Goal: Navigation & Orientation: Find specific page/section

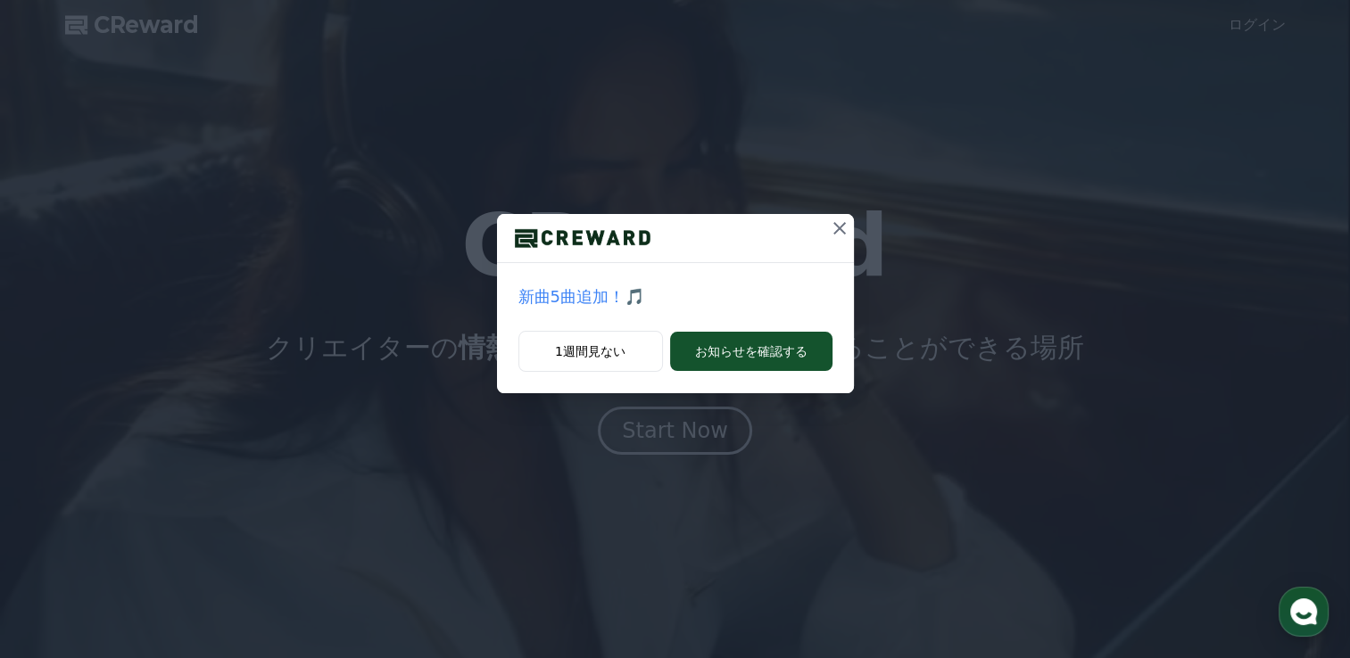
click at [835, 232] on icon at bounding box center [839, 228] width 12 height 12
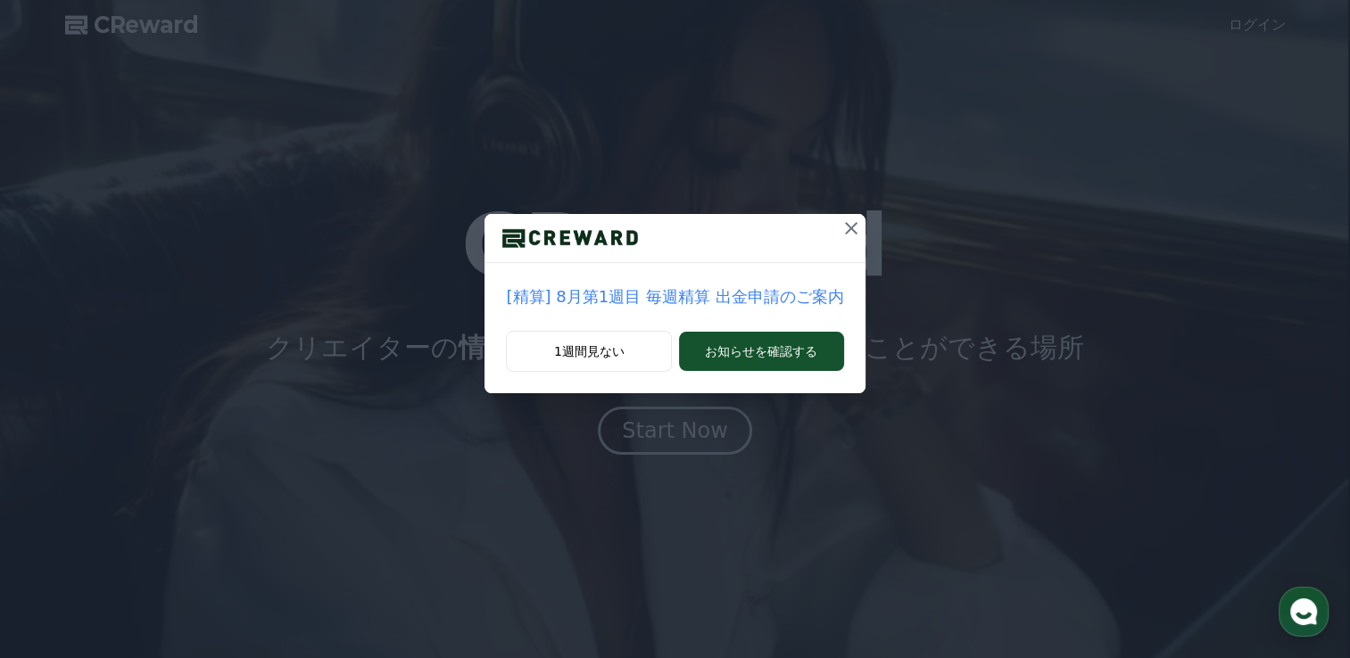
click at [848, 227] on icon at bounding box center [850, 228] width 21 height 21
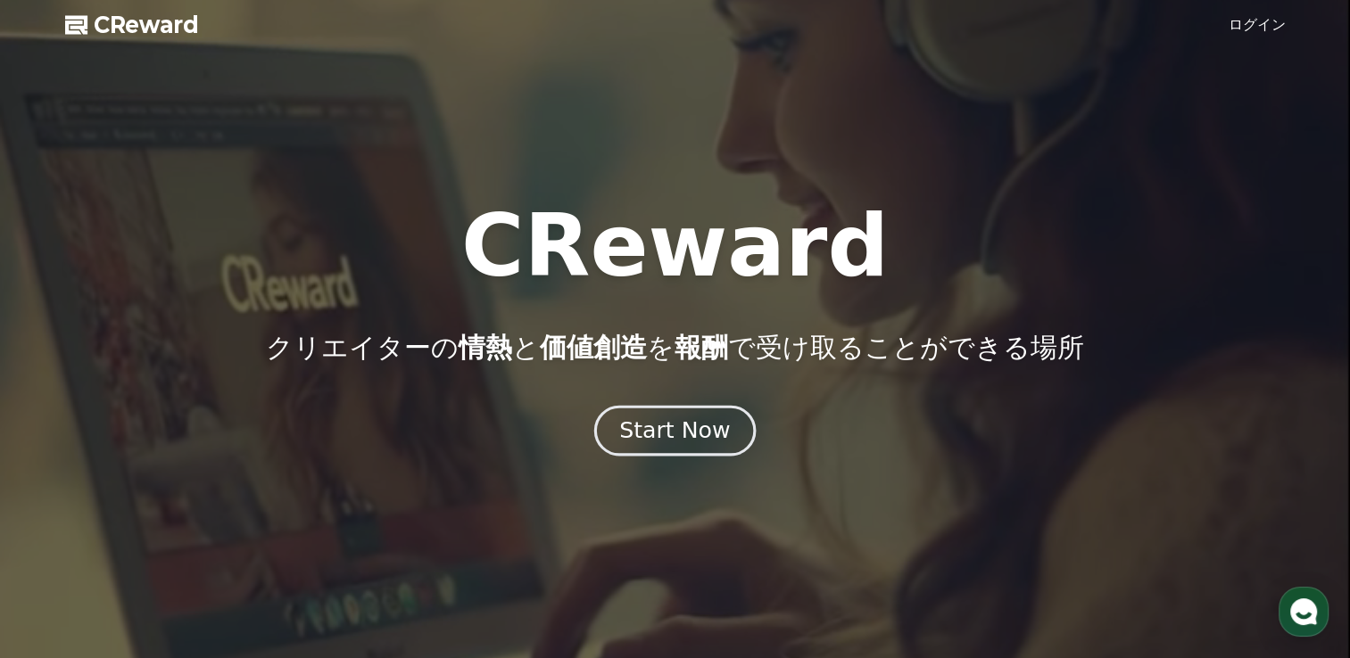
click at [657, 426] on div "Start Now" at bounding box center [674, 431] width 111 height 30
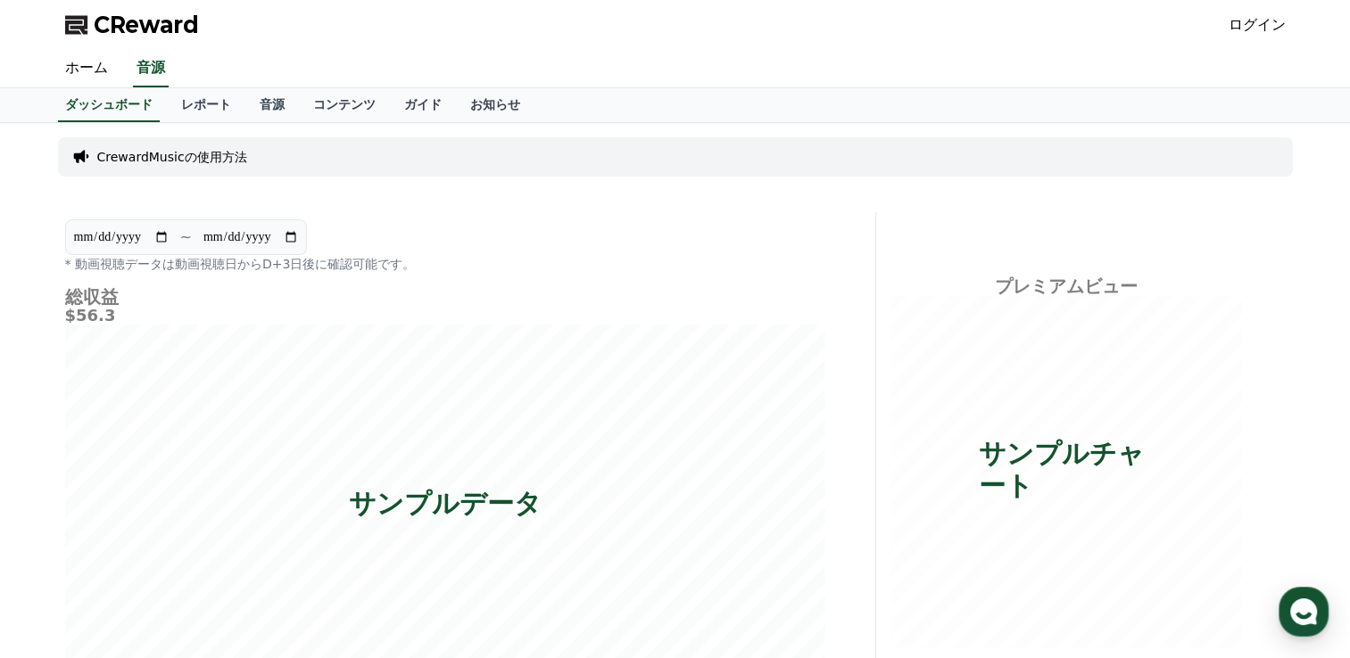
click at [1259, 21] on link "ログイン" at bounding box center [1256, 24] width 57 height 21
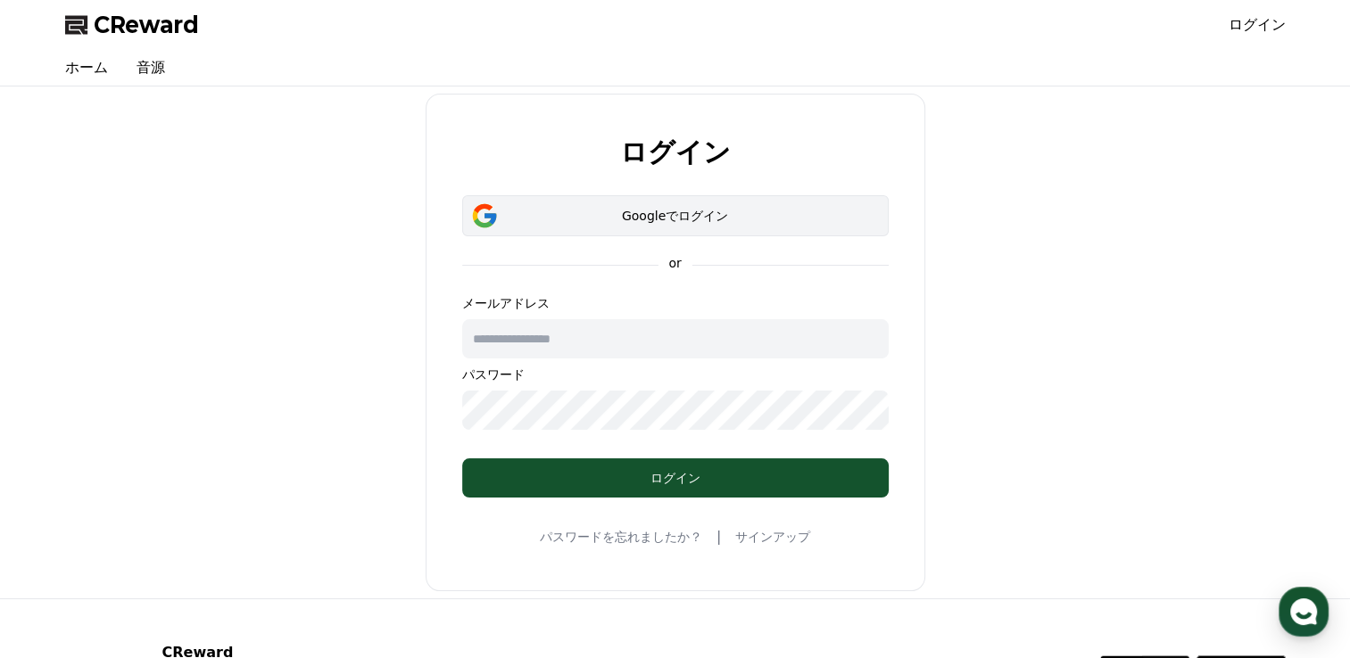
click at [621, 215] on div "Googleでログイン" at bounding box center [675, 216] width 375 height 18
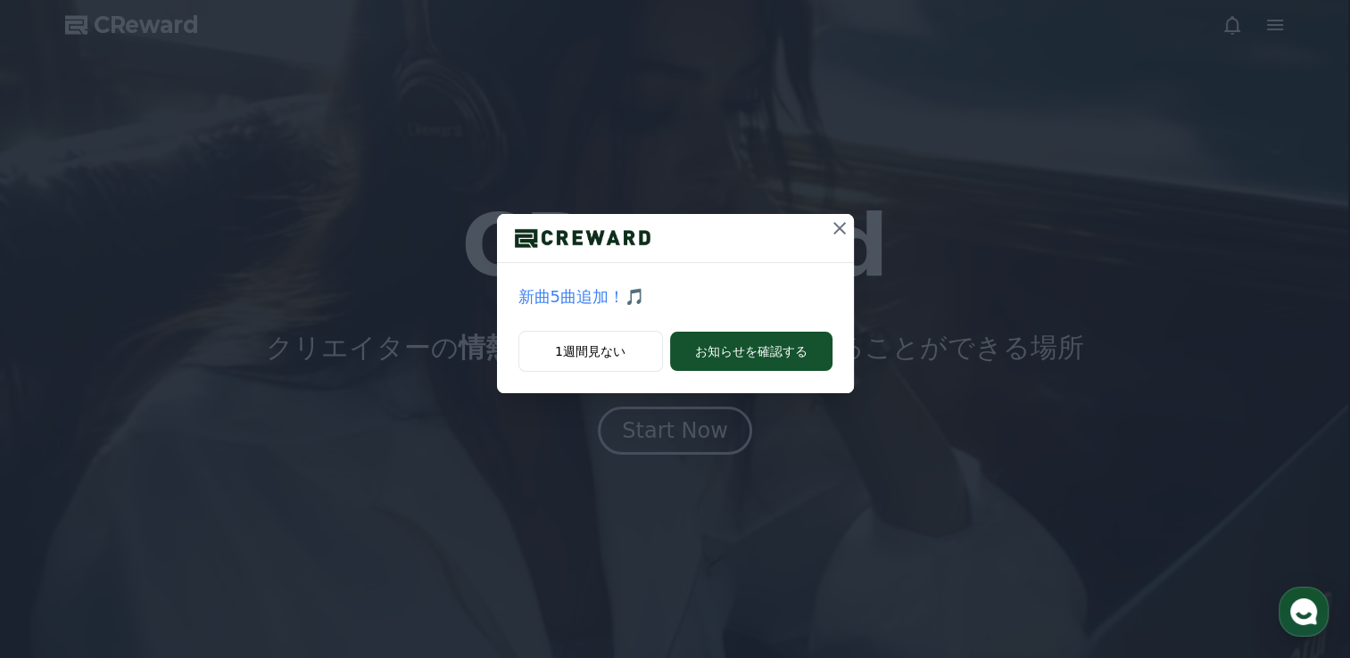
click at [842, 232] on icon at bounding box center [839, 228] width 12 height 12
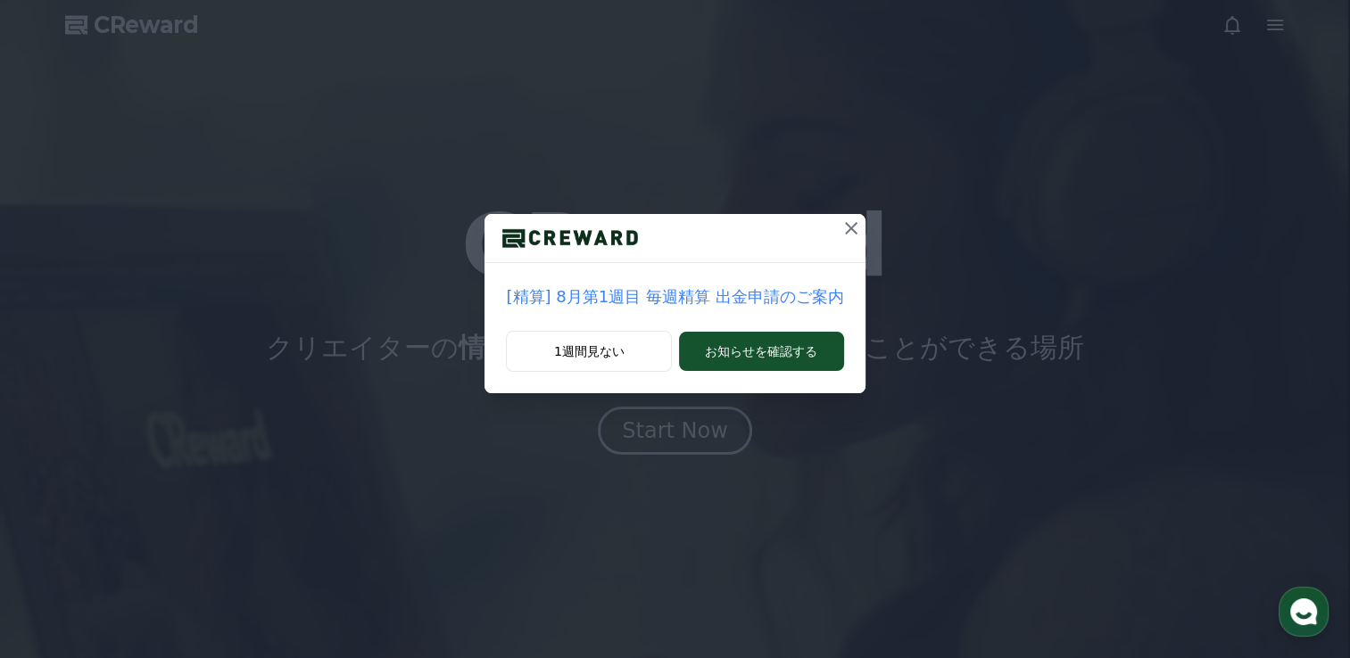
click at [845, 229] on icon at bounding box center [851, 228] width 12 height 12
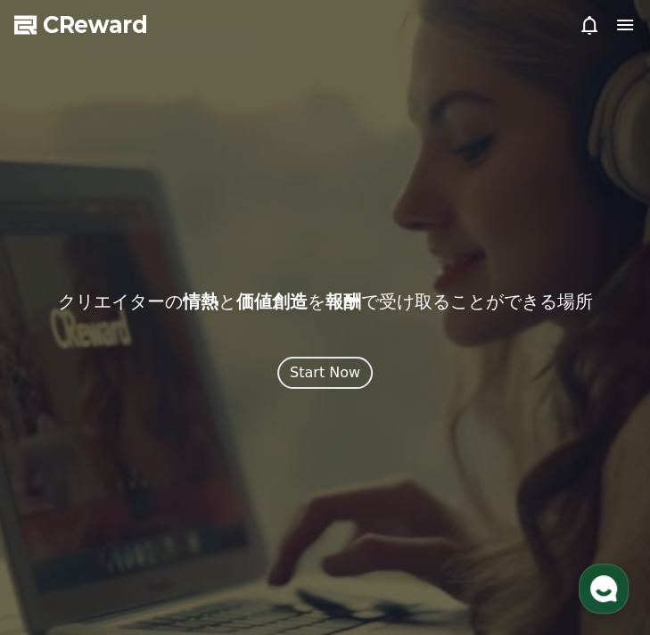
click at [617, 24] on icon at bounding box center [625, 25] width 16 height 11
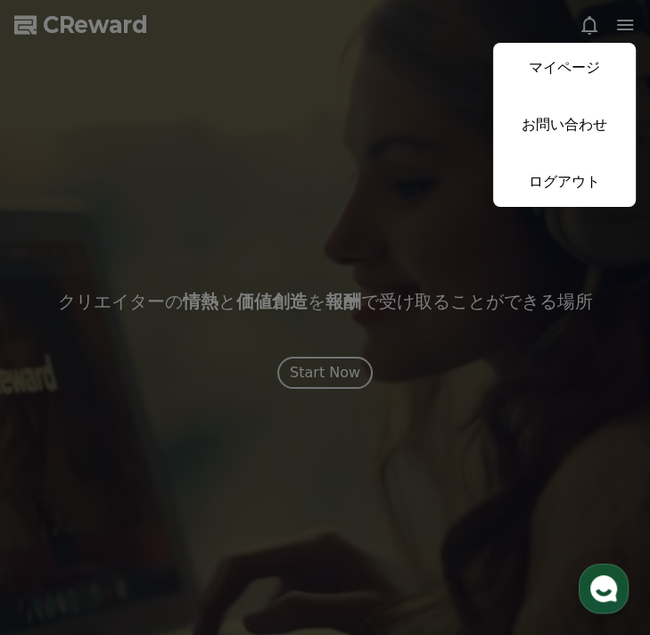
click at [619, 21] on button "close" at bounding box center [325, 317] width 650 height 635
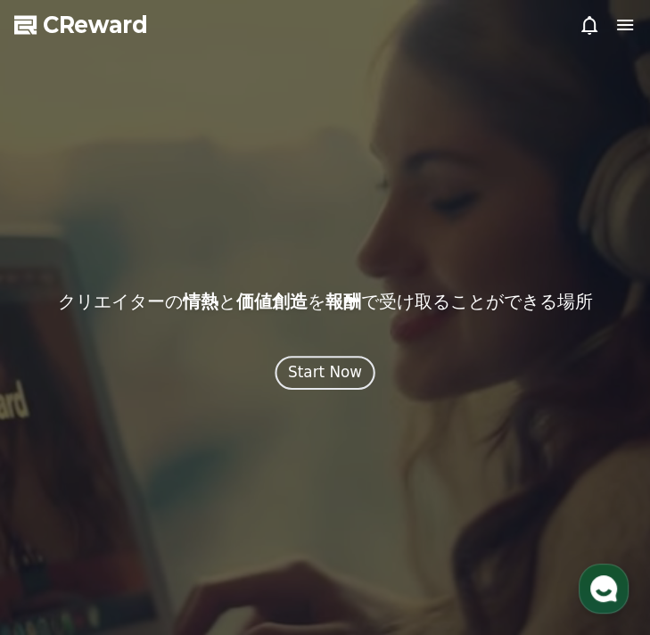
click at [321, 386] on button "Start Now" at bounding box center [325, 373] width 100 height 34
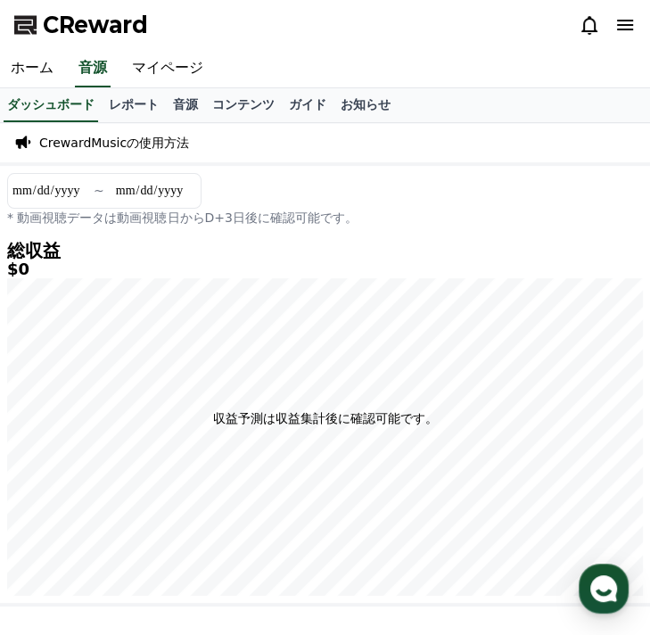
click at [113, 149] on p "CrewardMusicの使用方法" at bounding box center [114, 143] width 150 height 18
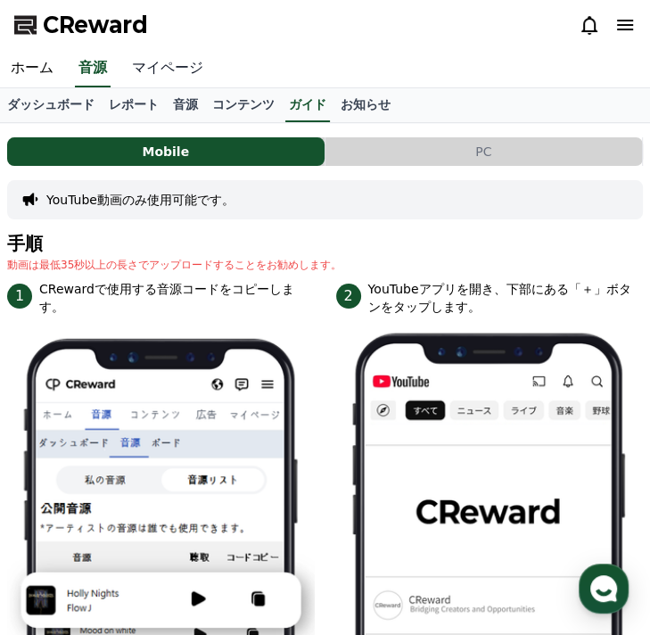
click at [150, 62] on link "マイページ" at bounding box center [167, 68] width 93 height 37
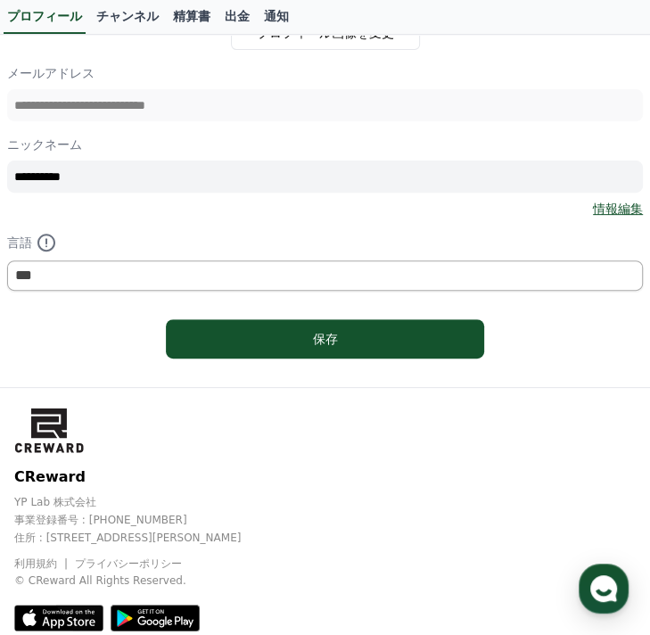
scroll to position [40, 0]
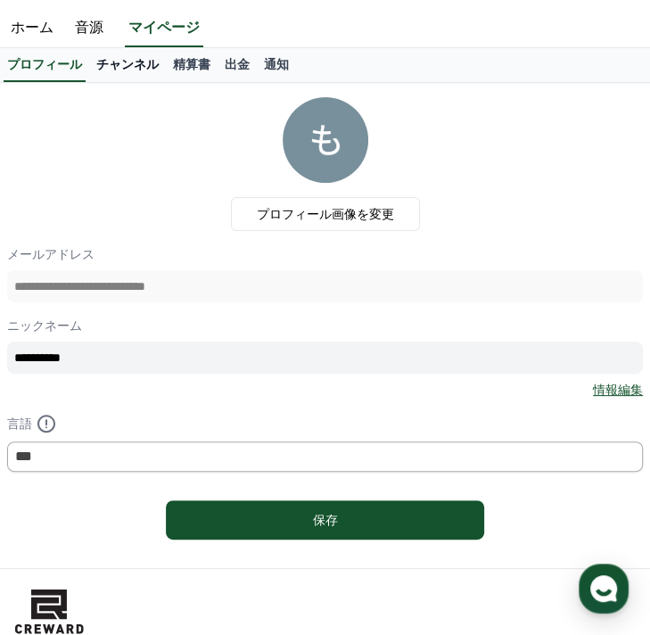
click at [102, 60] on link "チャンネル" at bounding box center [127, 65] width 77 height 34
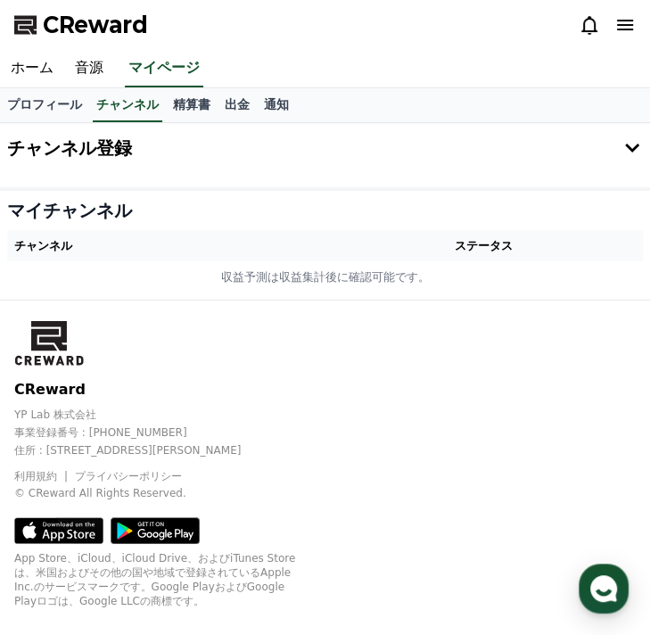
click at [117, 251] on th "チャンネル" at bounding box center [166, 245] width 318 height 31
click at [30, 245] on th "チャンネル" at bounding box center [166, 245] width 318 height 31
click at [13, 103] on link "プロフィール" at bounding box center [44, 105] width 89 height 34
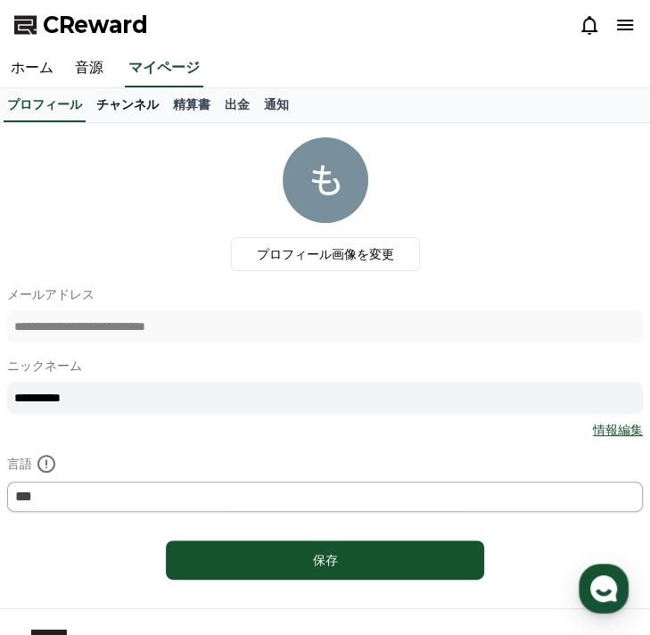
click at [89, 99] on link "チャンネル" at bounding box center [127, 105] width 77 height 34
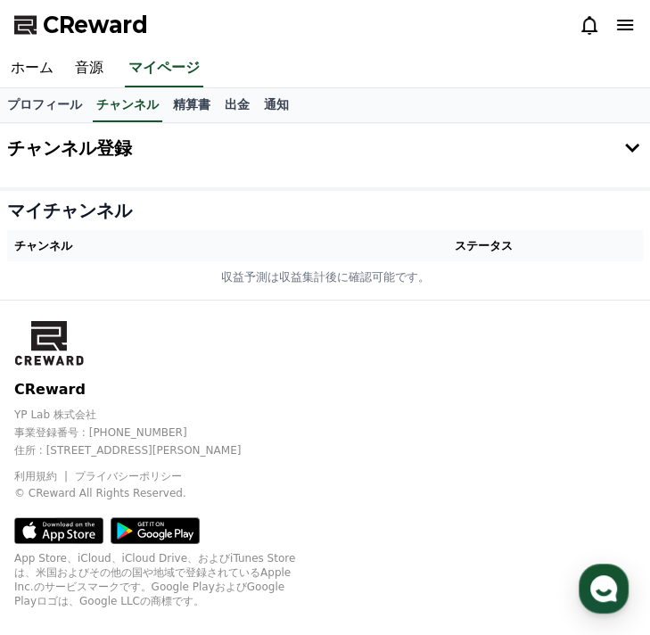
click at [559, 162] on button "チャンネル登録" at bounding box center [325, 148] width 650 height 50
